Goal: Book appointment/travel/reservation

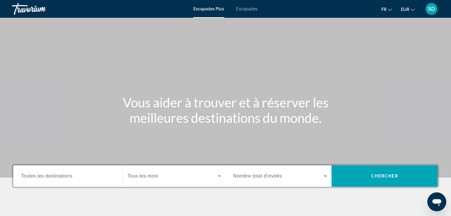
click at [243, 9] on font "Escapades" at bounding box center [247, 9] width 22 height 5
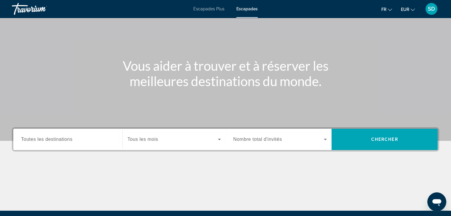
scroll to position [42, 0]
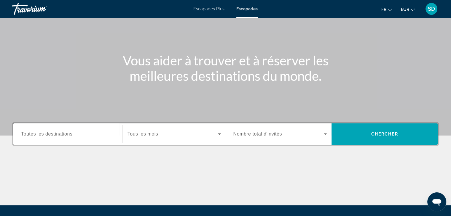
click at [40, 135] on span "Toutes les destinations" at bounding box center [46, 134] width 51 height 5
click at [40, 135] on input "Destination Toutes les destinations" at bounding box center [68, 134] width 94 height 7
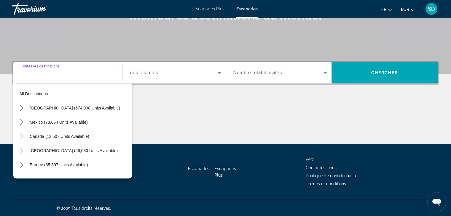
scroll to position [104, 0]
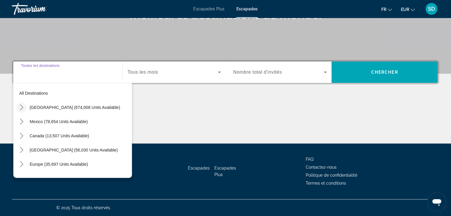
click at [19, 108] on icon "Toggle United States (674,008 units available) submenu" at bounding box center [22, 108] width 6 height 6
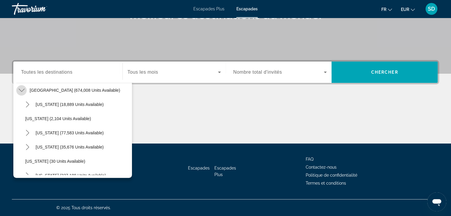
click at [22, 89] on icon "Toggle United States (674,008 units available) submenu" at bounding box center [22, 90] width 6 height 6
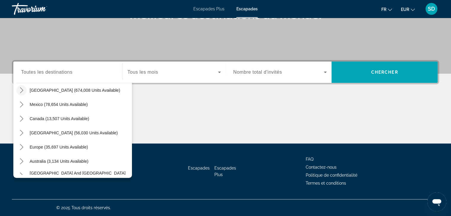
click at [22, 89] on icon "Toggle United States (674,008 units available) submenu" at bounding box center [21, 90] width 3 height 6
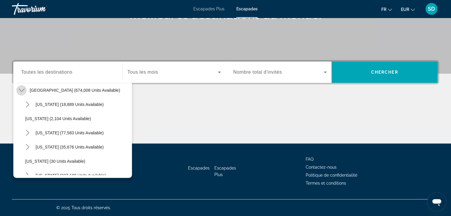
click at [23, 91] on icon "Toggle United States (674,008 units available) submenu" at bounding box center [22, 90] width 6 height 6
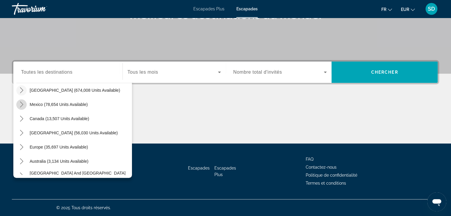
click at [24, 103] on mat-icon "Toggle Mexico (78,654 units available) submenu" at bounding box center [21, 105] width 10 height 10
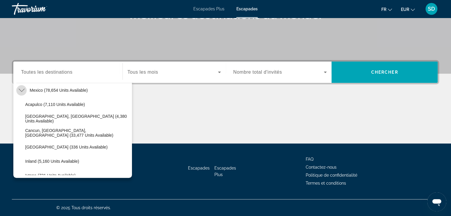
click at [24, 90] on icon "Toggle Mexico (78,654 units available) submenu" at bounding box center [22, 90] width 6 height 6
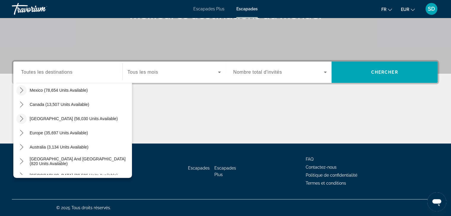
click at [22, 117] on icon "Toggle Caribbean & Atlantic Islands (56,030 units available) submenu" at bounding box center [22, 119] width 6 height 6
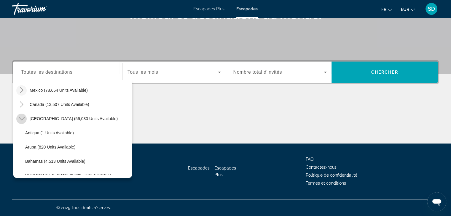
scroll to position [60, 0]
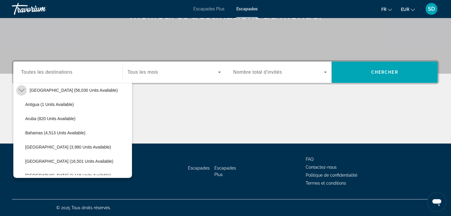
click at [21, 87] on icon "Toggle Caribbean & Atlantic Islands (56,030 units available) submenu" at bounding box center [22, 90] width 6 height 6
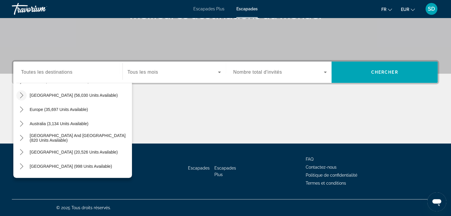
scroll to position [53, 0]
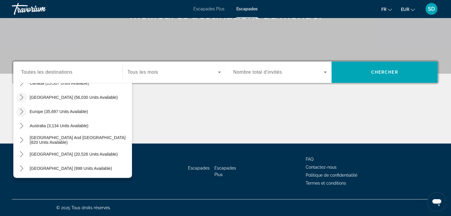
click at [21, 112] on icon "Toggle Europe (35,697 units available) submenu" at bounding box center [22, 112] width 6 height 6
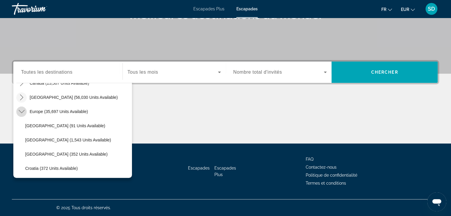
scroll to position [74, 0]
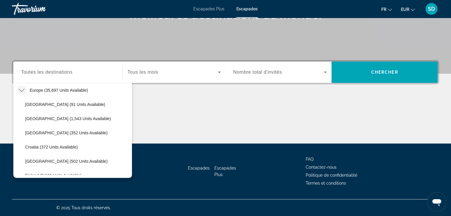
click at [21, 90] on icon "Toggle Europe (35,697 units available) submenu" at bounding box center [22, 90] width 6 height 6
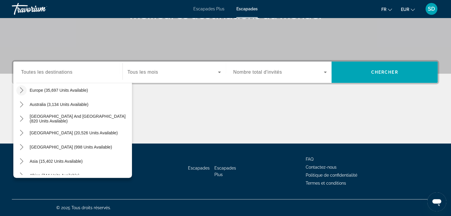
scroll to position [96, 0]
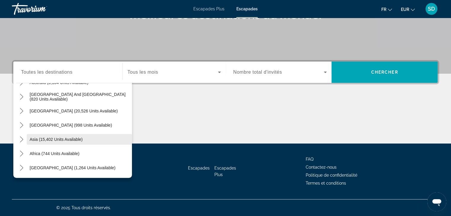
click at [45, 138] on span "Asia (15,402 units available)" at bounding box center [56, 139] width 53 height 5
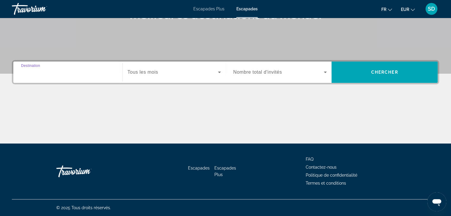
type input "**********"
click at [164, 74] on span "Search widget" at bounding box center [172, 72] width 90 height 7
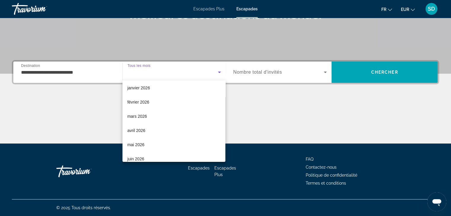
scroll to position [64, 0]
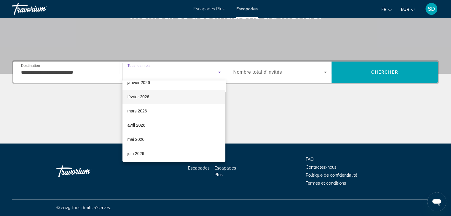
click at [156, 97] on mat-option "février 2026" at bounding box center [173, 97] width 103 height 14
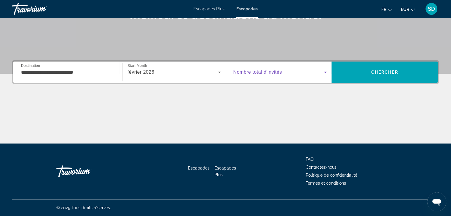
click at [291, 69] on span "Search widget" at bounding box center [278, 72] width 91 height 7
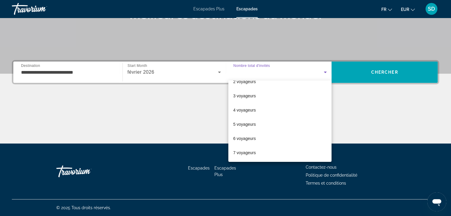
scroll to position [12, 0]
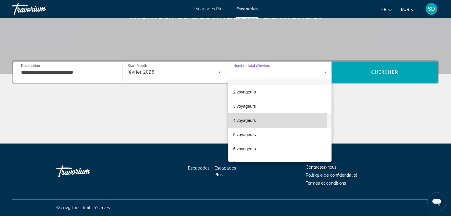
click at [255, 121] on font "4 voyageurs" at bounding box center [244, 120] width 23 height 5
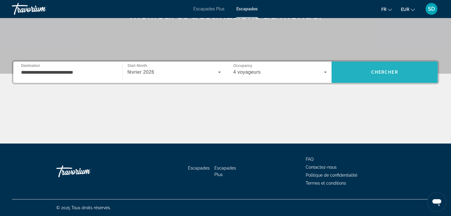
click at [379, 75] on span "Search" at bounding box center [384, 72] width 106 height 14
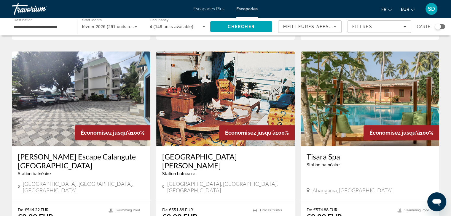
scroll to position [212, 0]
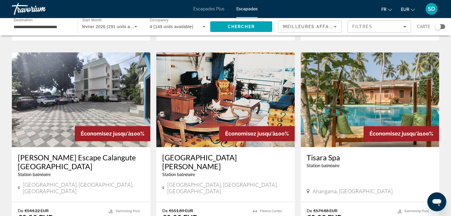
click at [348, 89] on img "Contenu principal" at bounding box center [369, 99] width 138 height 95
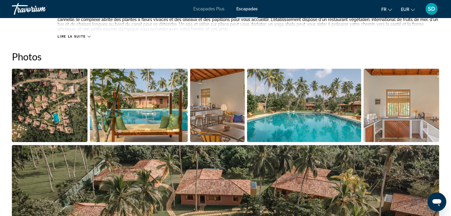
scroll to position [265, 0]
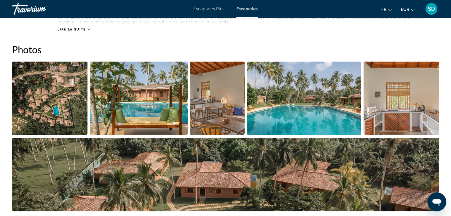
click at [62, 109] on img "Open full-screen image slider" at bounding box center [50, 98] width 76 height 73
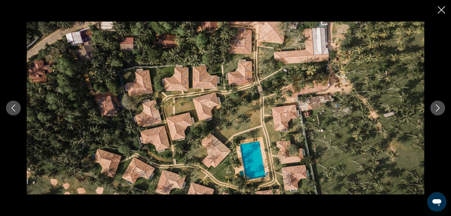
click at [429, 108] on div "prev next" at bounding box center [225, 108] width 451 height 173
click at [434, 107] on icon "Next image" at bounding box center [437, 108] width 7 height 7
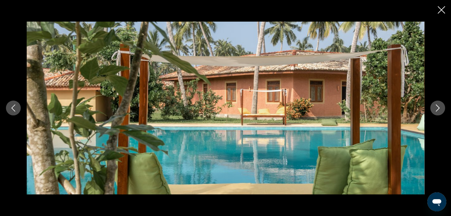
click at [435, 107] on icon "Next image" at bounding box center [437, 108] width 7 height 7
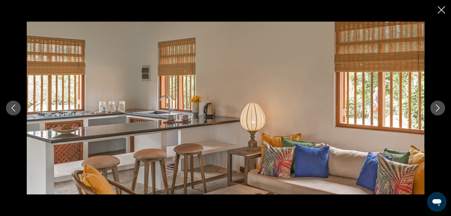
click at [435, 107] on icon "Next image" at bounding box center [437, 108] width 7 height 7
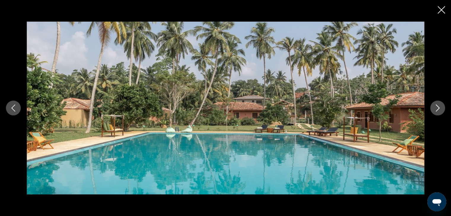
click at [435, 107] on icon "Next image" at bounding box center [437, 108] width 7 height 7
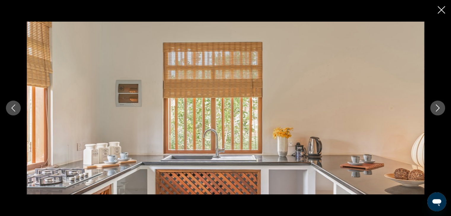
click at [435, 107] on icon "Next image" at bounding box center [437, 108] width 7 height 7
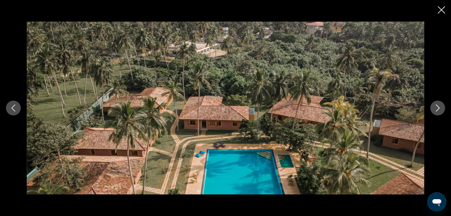
click at [435, 107] on icon "Next image" at bounding box center [437, 108] width 7 height 7
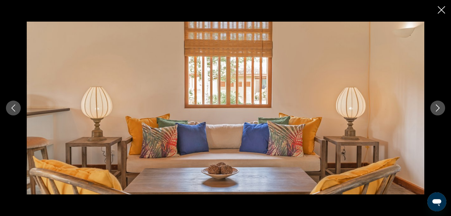
click at [435, 107] on icon "Next image" at bounding box center [437, 108] width 7 height 7
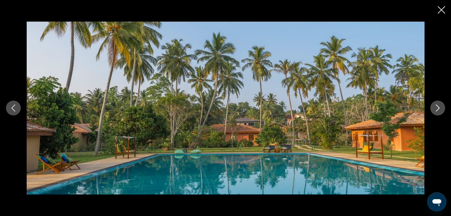
click at [435, 107] on icon "Next image" at bounding box center [437, 108] width 7 height 7
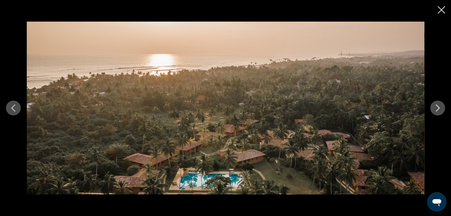
click at [437, 12] on icon "Close slideshow" at bounding box center [440, 9] width 7 height 7
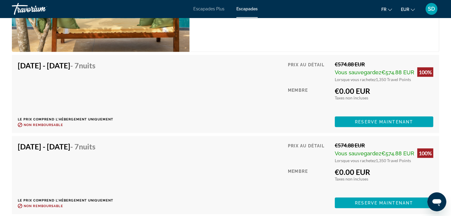
scroll to position [1093, 0]
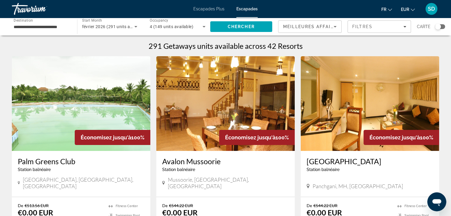
click at [53, 28] on input "**********" at bounding box center [42, 26] width 56 height 7
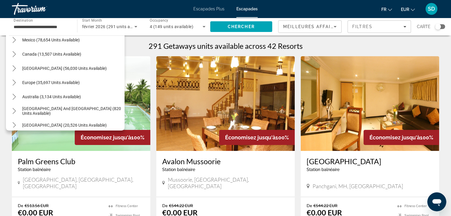
scroll to position [39, 0]
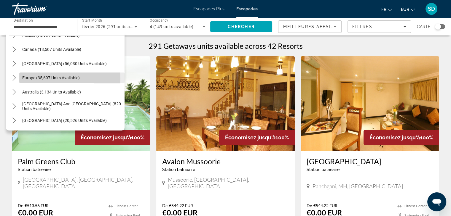
click at [32, 79] on span "Europe (35,697 units available)" at bounding box center [50, 78] width 57 height 5
type input "**********"
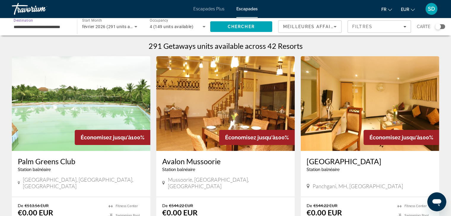
click at [180, 25] on span "4 (149 units available)" at bounding box center [172, 26] width 44 height 5
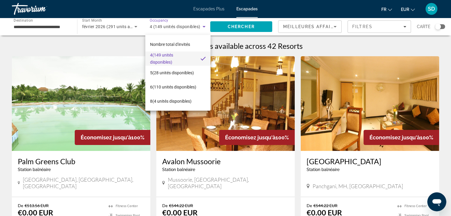
click at [182, 58] on span "4 (149 unités disponibles)" at bounding box center [173, 59] width 46 height 14
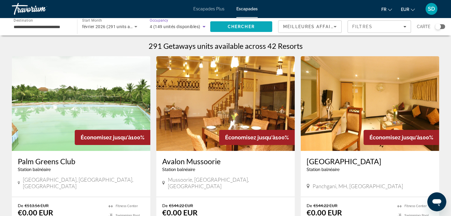
click at [252, 27] on span "Chercher" at bounding box center [241, 26] width 27 height 5
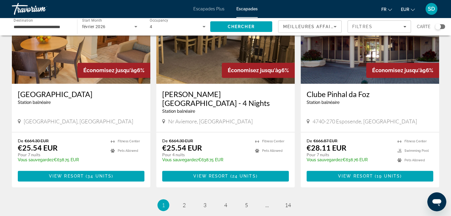
scroll to position [682, 0]
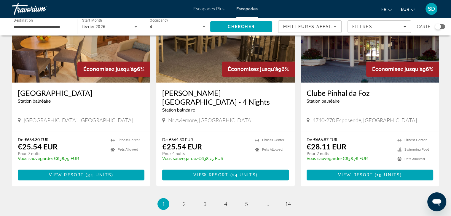
click at [338, 70] on img "Contenu principal" at bounding box center [369, 35] width 138 height 95
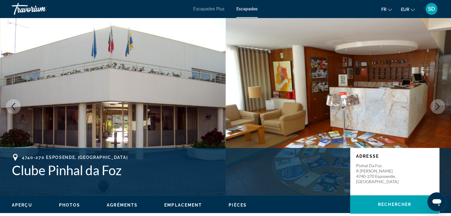
click at [435, 106] on icon "Next image" at bounding box center [437, 106] width 7 height 7
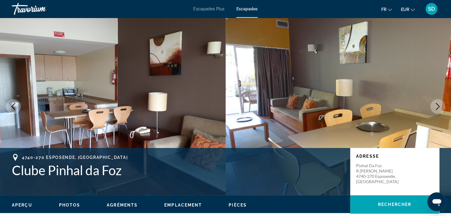
click at [438, 105] on icon "Next image" at bounding box center [437, 106] width 7 height 7
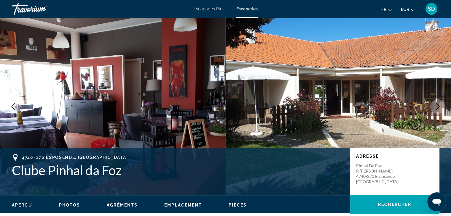
click at [438, 105] on icon "Next image" at bounding box center [437, 106] width 7 height 7
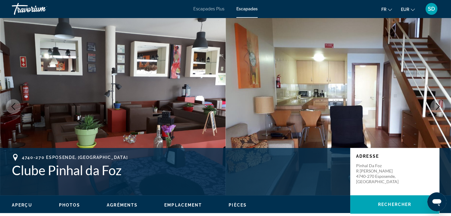
click at [438, 105] on icon "Next image" at bounding box center [437, 106] width 7 height 7
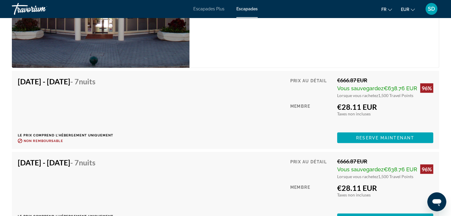
scroll to position [1134, 0]
